Goal: Navigation & Orientation: Find specific page/section

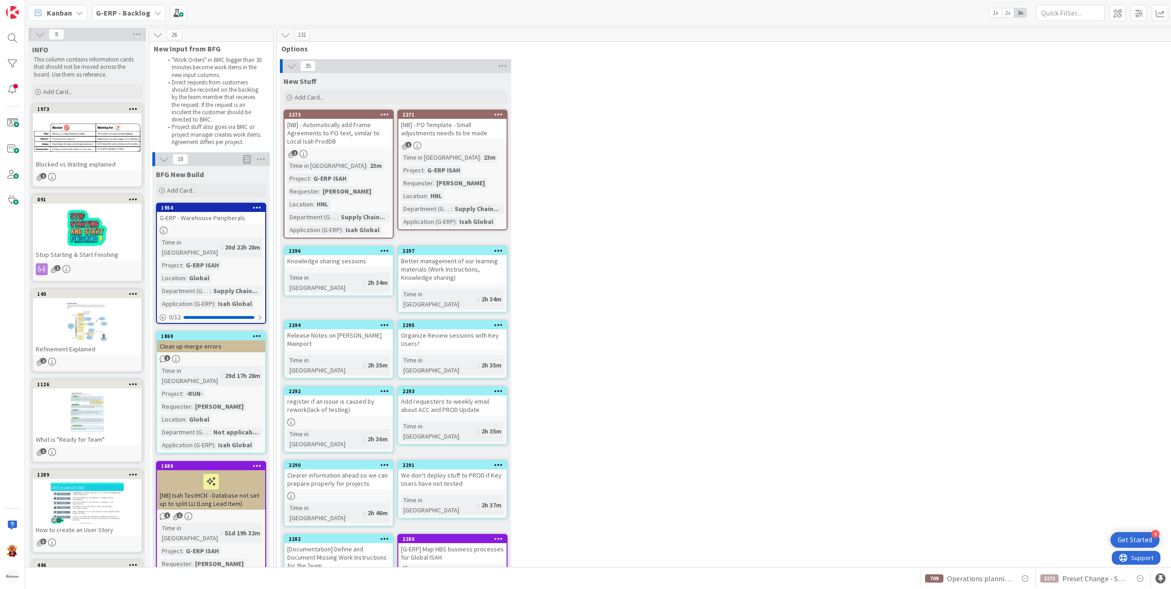
click at [233, 222] on div "G-ERP - Warehouse Peripherals" at bounding box center [211, 218] width 108 height 12
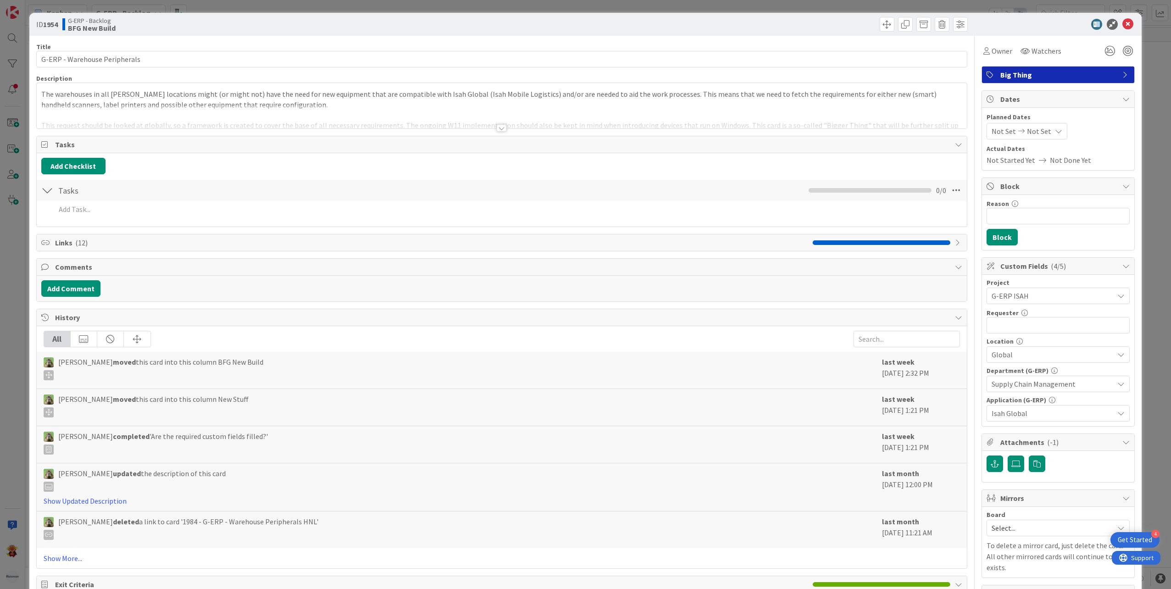
click at [499, 130] on div at bounding box center [501, 127] width 10 height 7
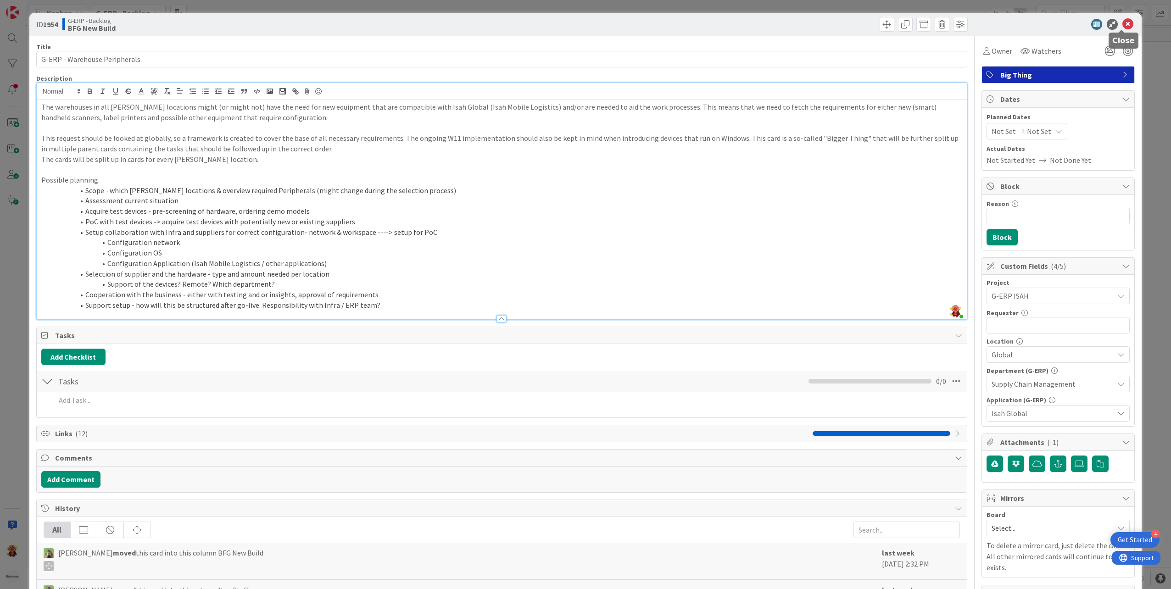
click at [1122, 25] on icon at bounding box center [1127, 24] width 11 height 11
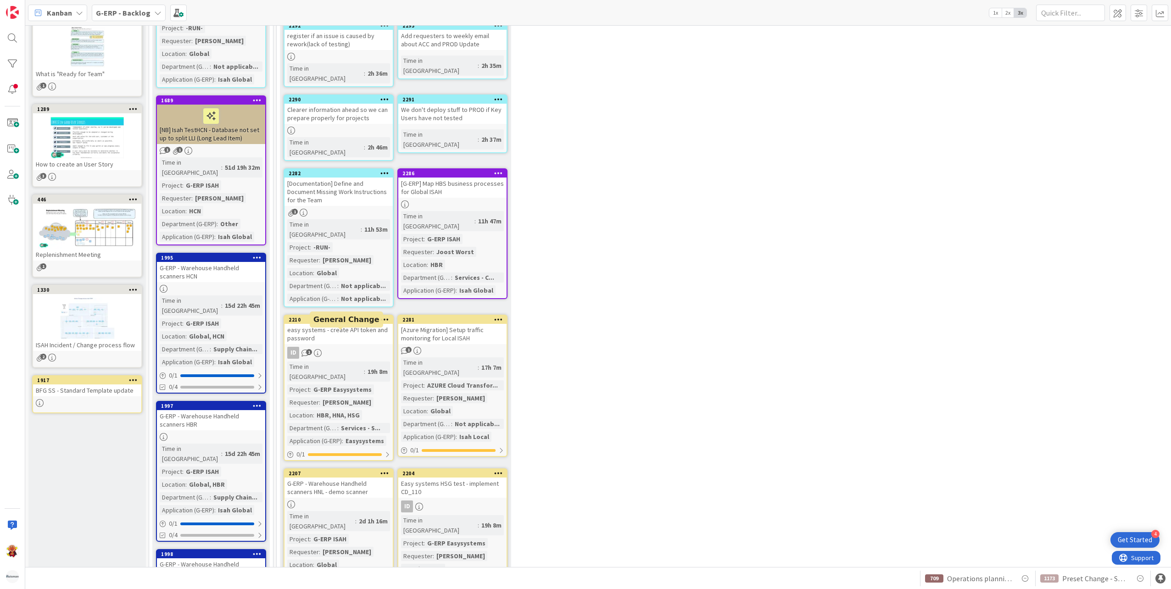
scroll to position [367, 0]
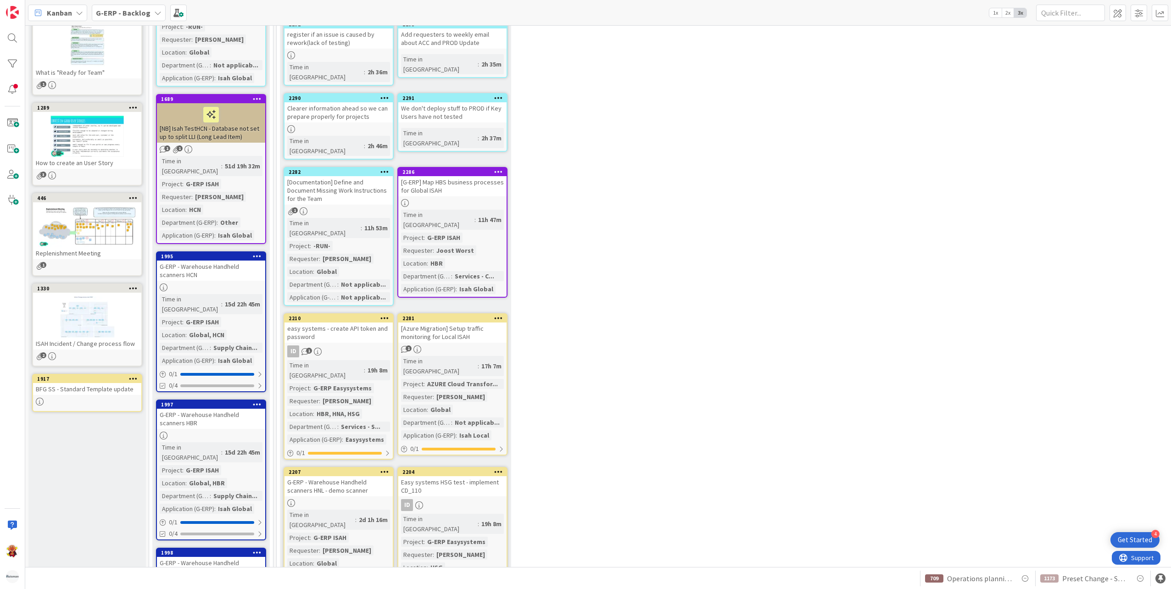
click at [244, 432] on div at bounding box center [211, 436] width 108 height 8
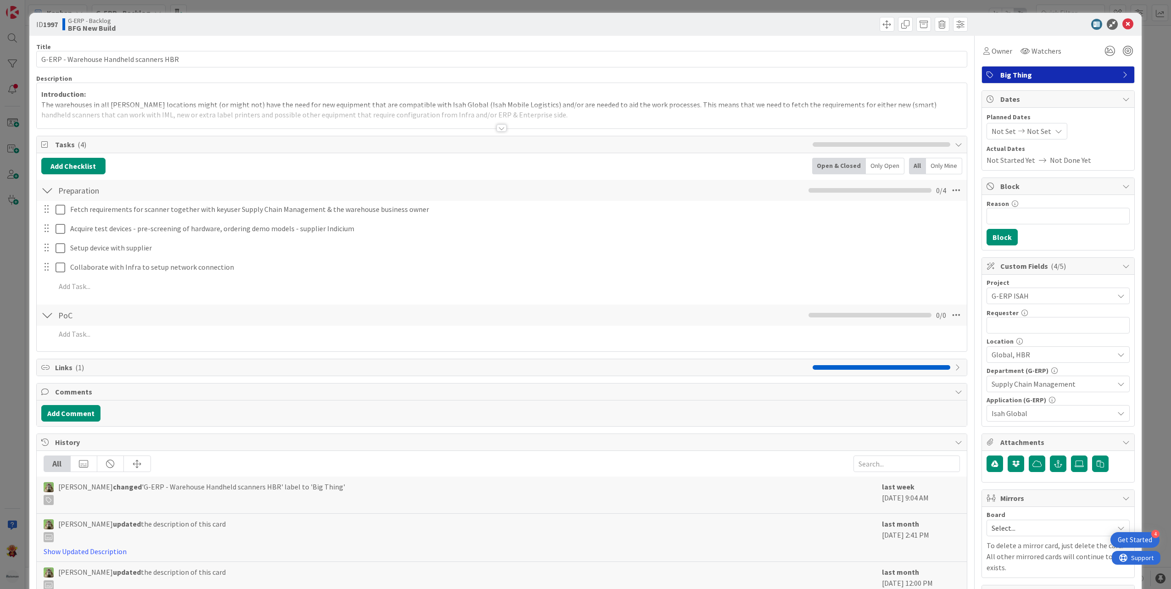
click at [499, 131] on div at bounding box center [501, 127] width 10 height 7
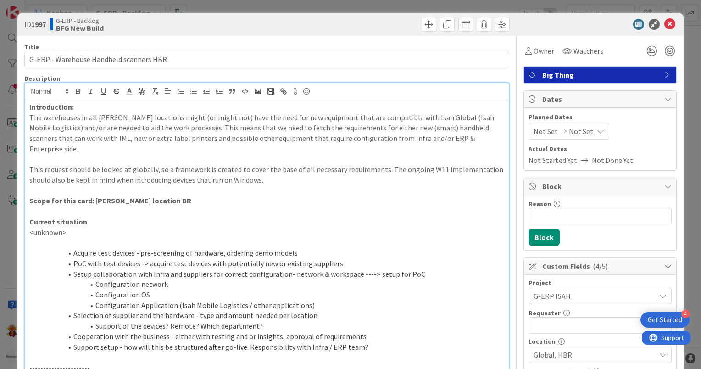
scroll to position [367, 0]
click at [668, 20] on icon at bounding box center [669, 24] width 11 height 11
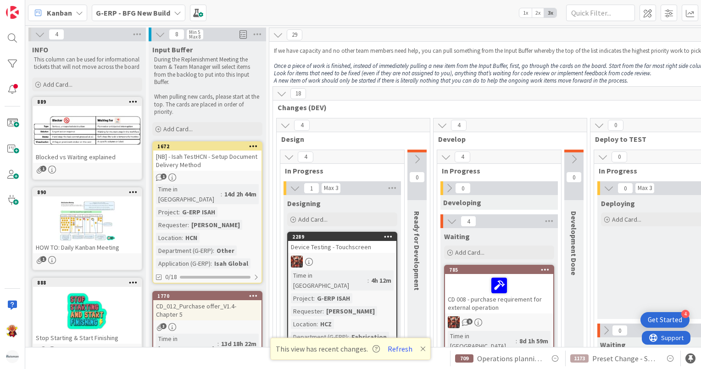
click at [210, 112] on p "When pulling new cards, please start at the top. The cards are placed in order …" at bounding box center [207, 104] width 106 height 22
click at [199, 136] on div "Input Buffer During the Replenishment Meeting the team & Team Manager will sele…" at bounding box center [207, 89] width 117 height 96
click at [163, 18] on div "G-ERP - BFG New Build" at bounding box center [139, 13] width 94 height 17
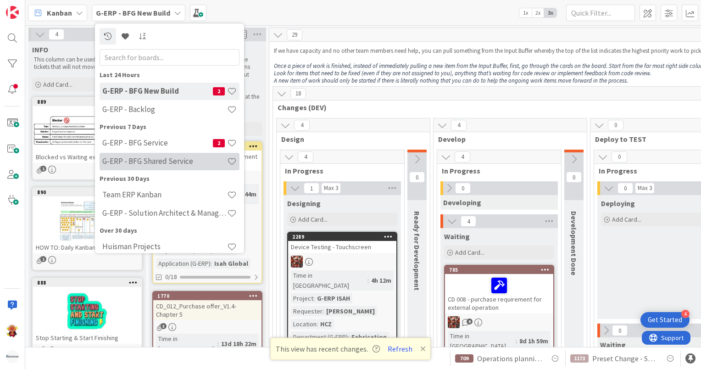
click at [164, 161] on h4 "G-ERP - BFG Shared Service" at bounding box center [164, 161] width 125 height 9
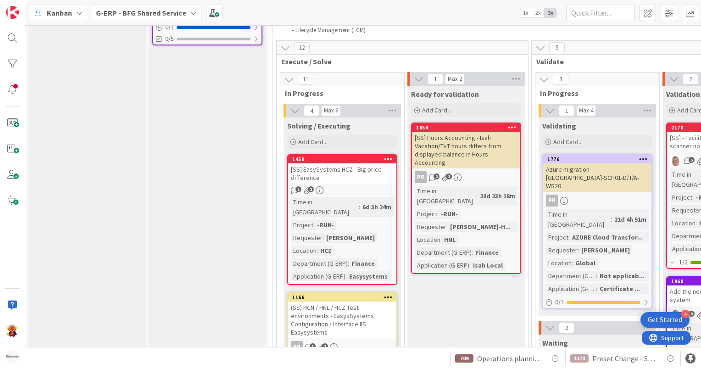
scroll to position [1193, 0]
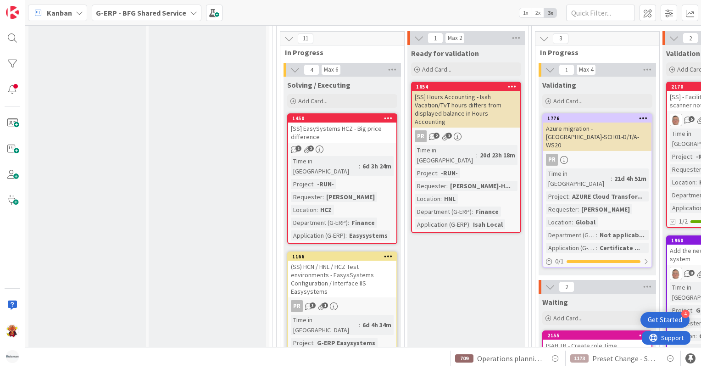
click at [626, 339] on div "ISAH TR - Create role Time Registration Admin" at bounding box center [597, 349] width 108 height 20
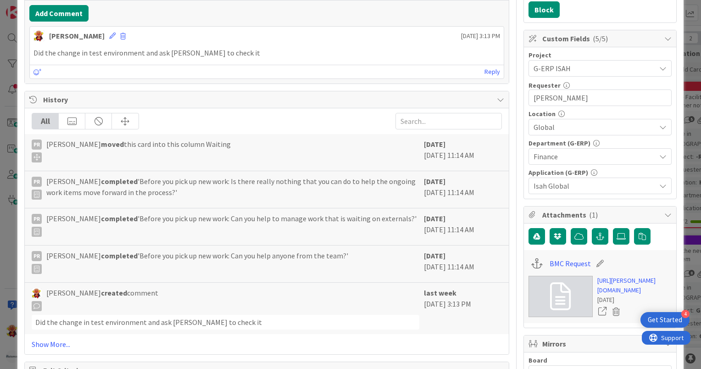
scroll to position [229, 0]
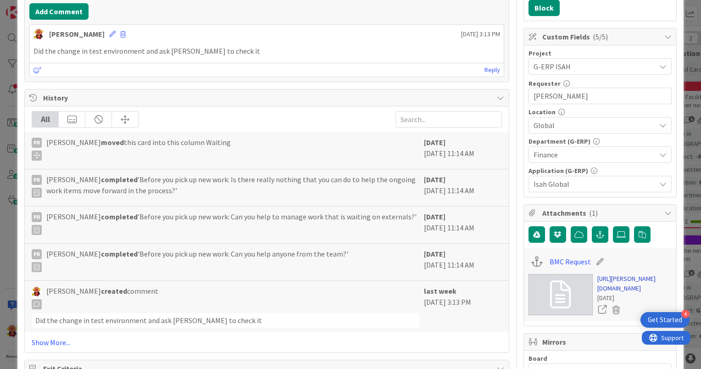
click at [611, 279] on link "https://huisman-smartit.onbmc.com/smartit/app/#/workorder/AGGE78O8I4A50ATD2SODT…" at bounding box center [634, 283] width 74 height 19
